Goal: Task Accomplishment & Management: Use online tool/utility

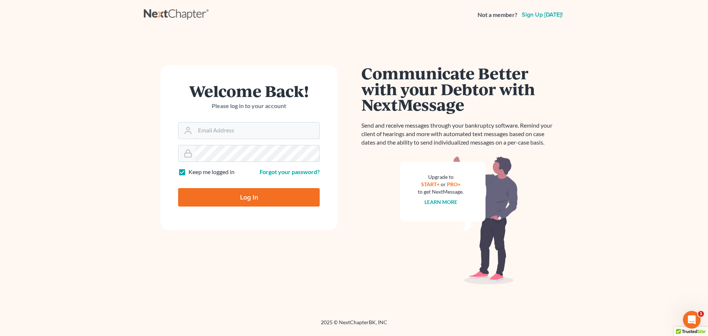
type input "[EMAIL_ADDRESS][DOMAIN_NAME]"
click at [274, 206] on input "Log In" at bounding box center [249, 197] width 142 height 18
type input "Thinking..."
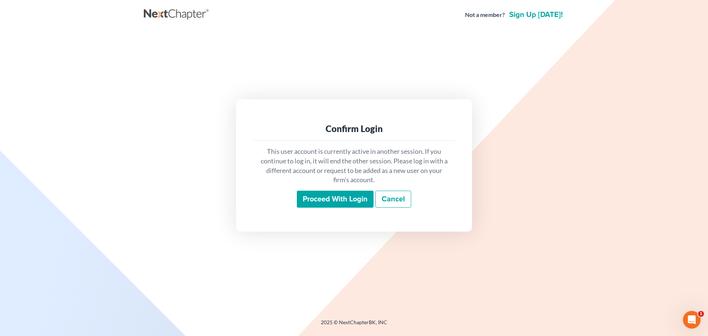
click at [345, 194] on input "Proceed with login" at bounding box center [335, 199] width 77 height 17
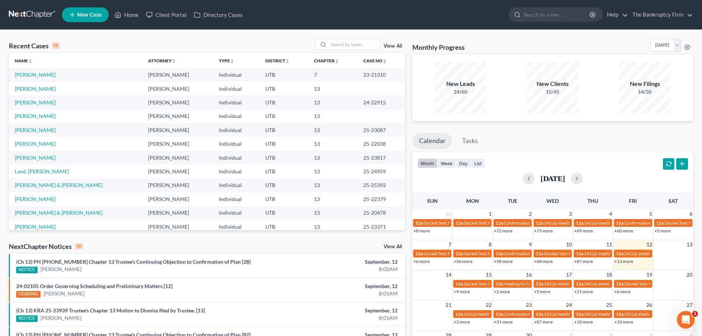
click at [80, 43] on div "Recent Cases 15 View All" at bounding box center [207, 46] width 396 height 14
click at [136, 17] on link "Home" at bounding box center [126, 14] width 31 height 13
click at [358, 45] on input "search" at bounding box center [355, 44] width 52 height 11
type input "[PERSON_NAME]"
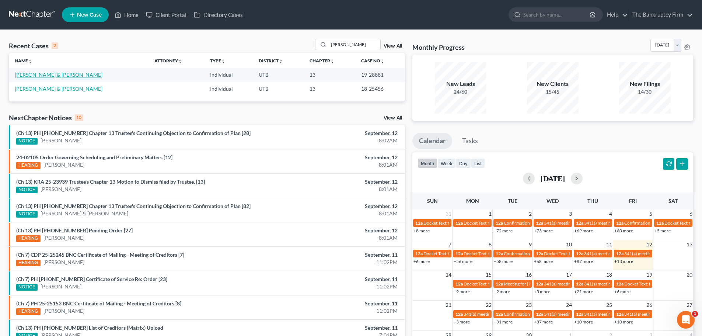
click at [43, 73] on link "Willard, Casey & Randee" at bounding box center [59, 75] width 88 height 6
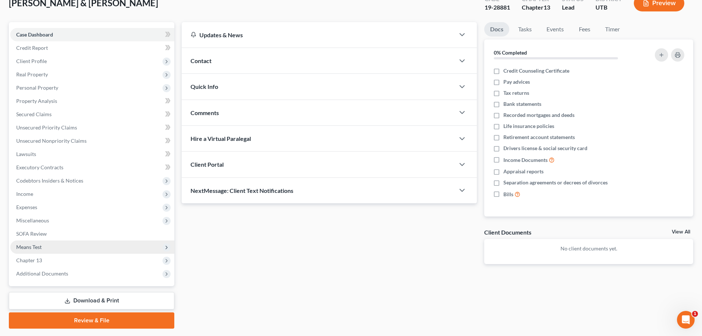
scroll to position [69, 0]
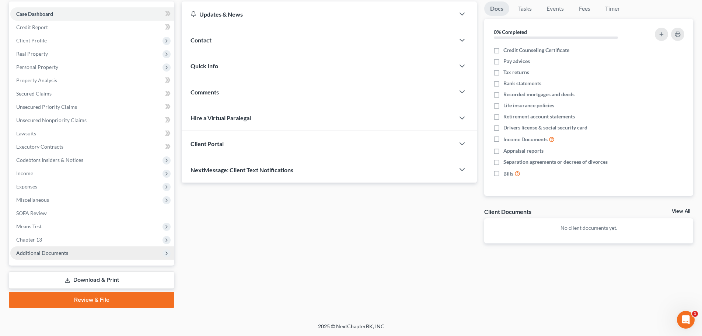
click at [97, 253] on span "Additional Documents" at bounding box center [92, 252] width 164 height 13
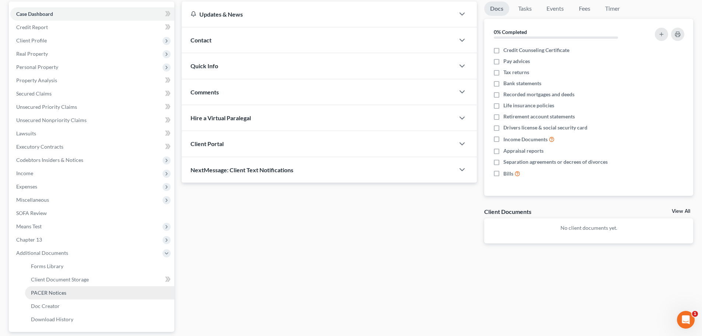
click at [89, 292] on link "PACER Notices" at bounding box center [99, 292] width 149 height 13
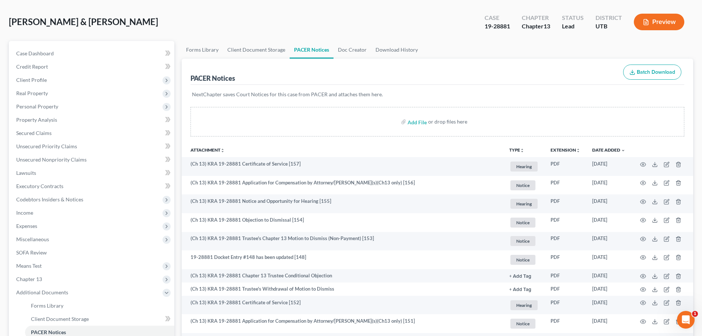
scroll to position [37, 0]
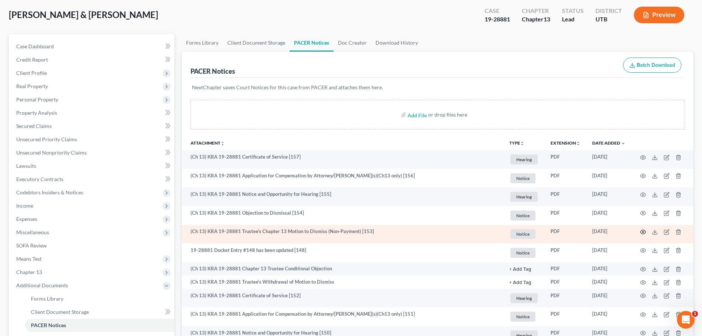
click at [643, 231] on icon "button" at bounding box center [643, 232] width 6 height 6
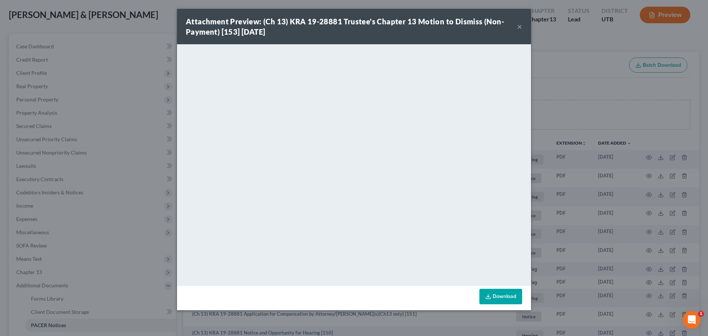
click at [518, 27] on button "×" at bounding box center [519, 26] width 5 height 9
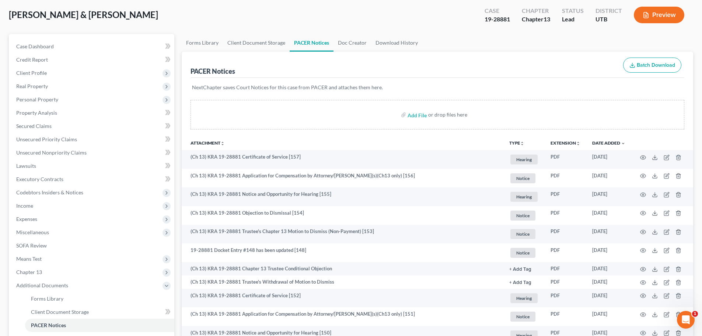
click at [277, 67] on div "PACER Notices Batch Download" at bounding box center [438, 65] width 494 height 27
